Goal: Check status

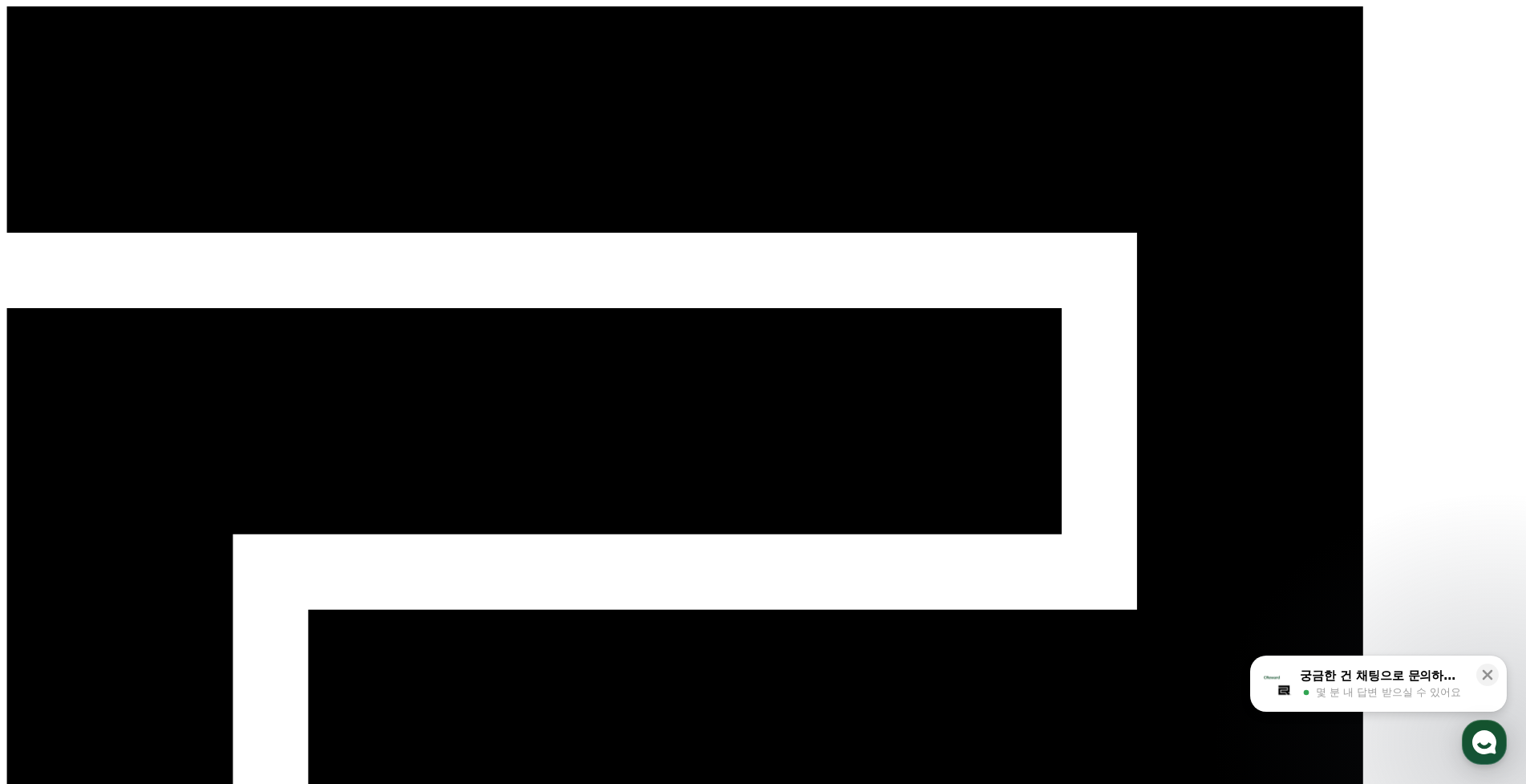
click at [1257, 7] on div "CReward 1" at bounding box center [763, 614] width 1513 height 1216
select select "**********"
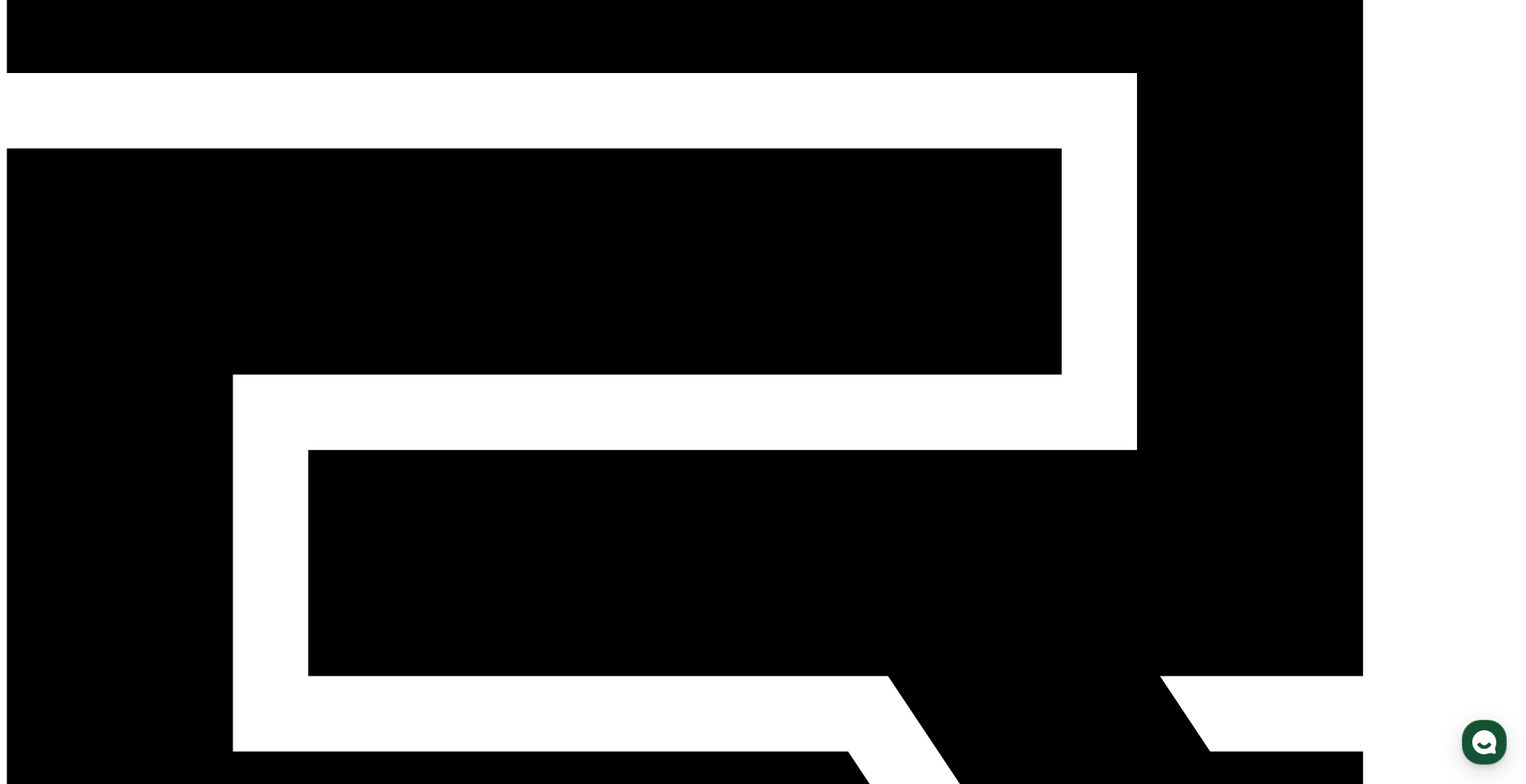
scroll to position [160, 0]
